Goal: Find specific page/section: Find specific page/section

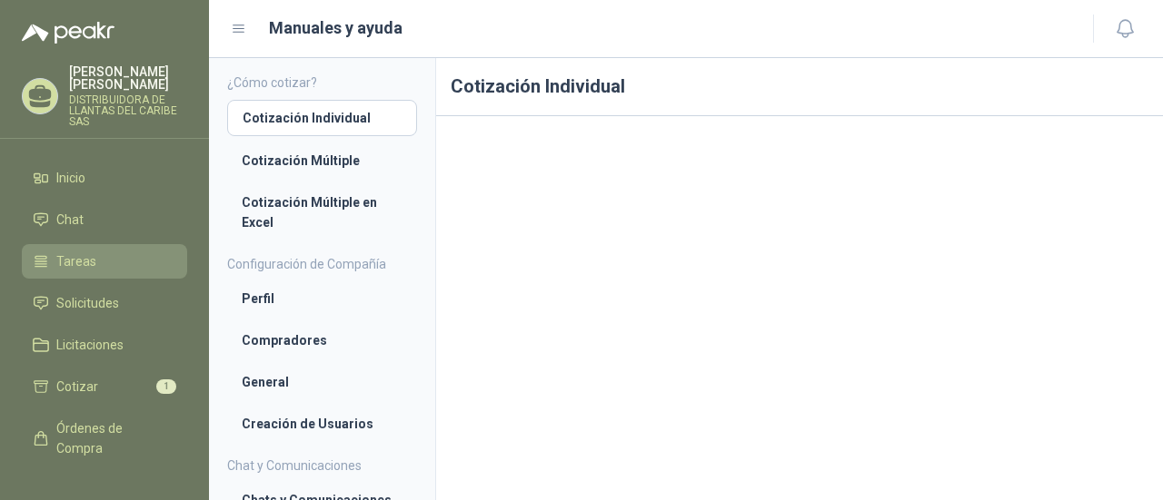
click at [91, 272] on link "Tareas" at bounding box center [104, 261] width 165 height 35
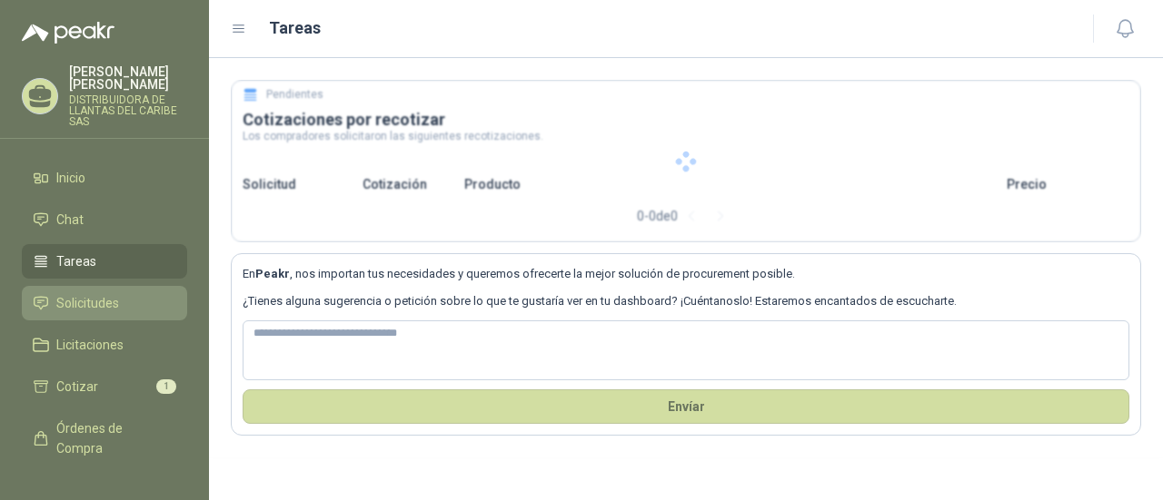
click at [114, 306] on span "Solicitudes" at bounding box center [87, 303] width 63 height 20
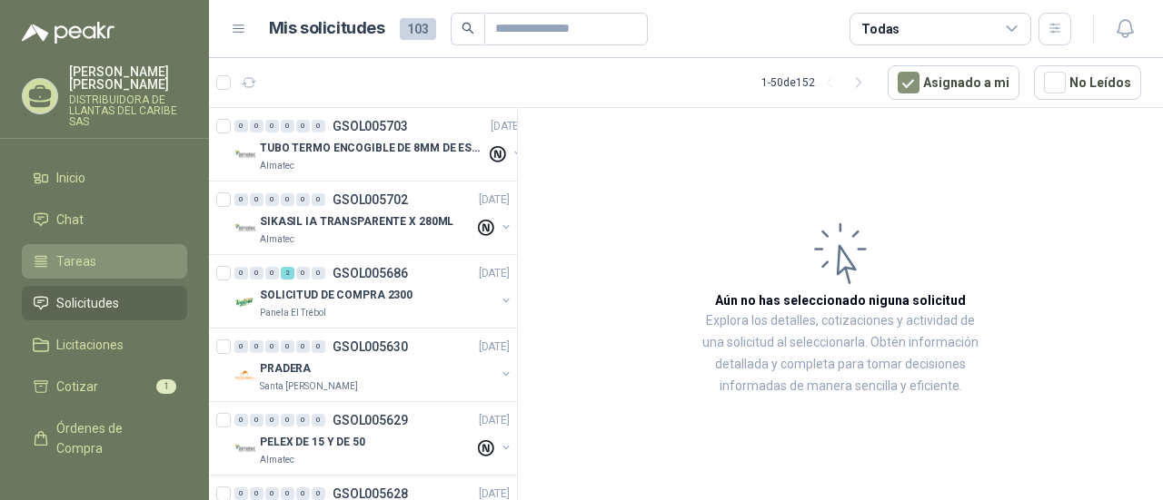
click at [111, 263] on li "Tareas" at bounding box center [105, 262] width 144 height 20
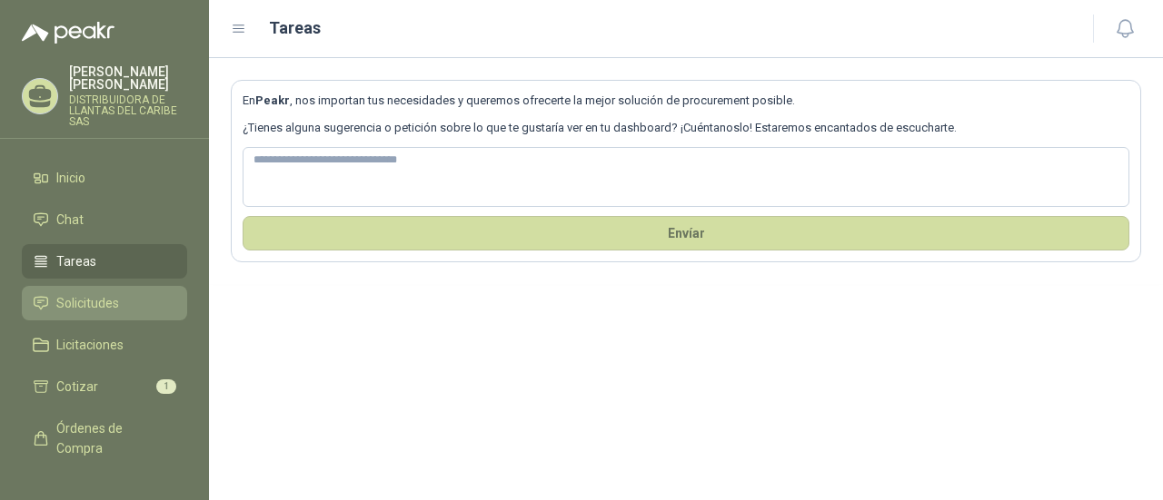
click at [71, 298] on span "Solicitudes" at bounding box center [87, 303] width 63 height 20
